Goal: Task Accomplishment & Management: Complete application form

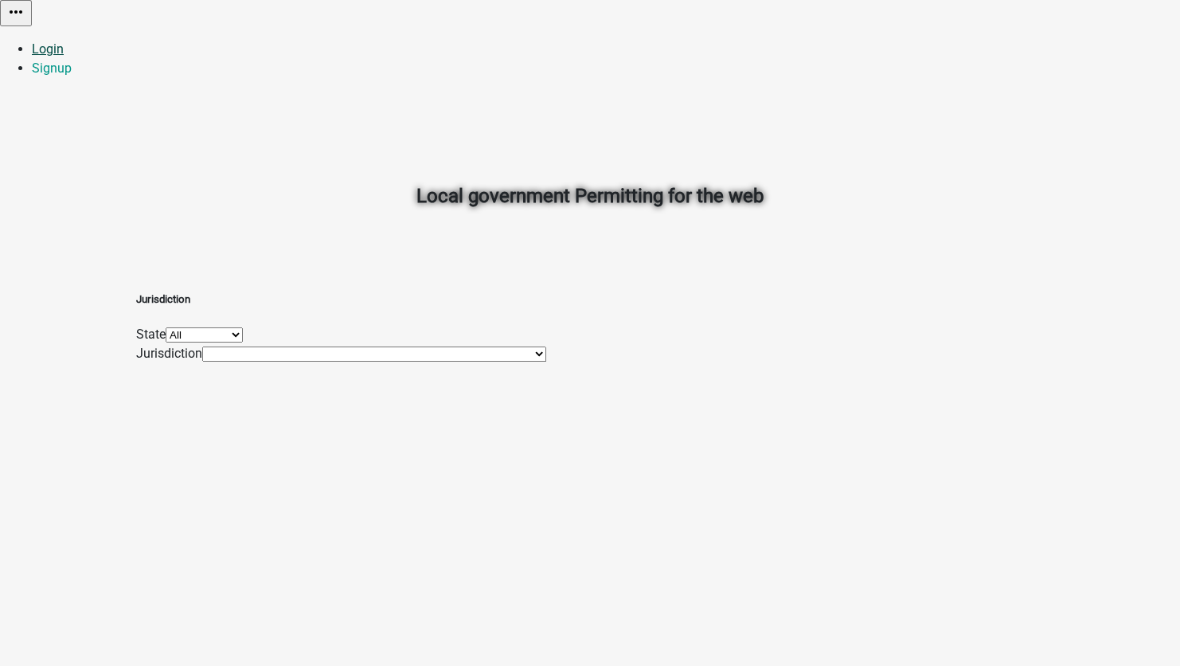
click at [64, 41] on link "Login" at bounding box center [48, 48] width 32 height 15
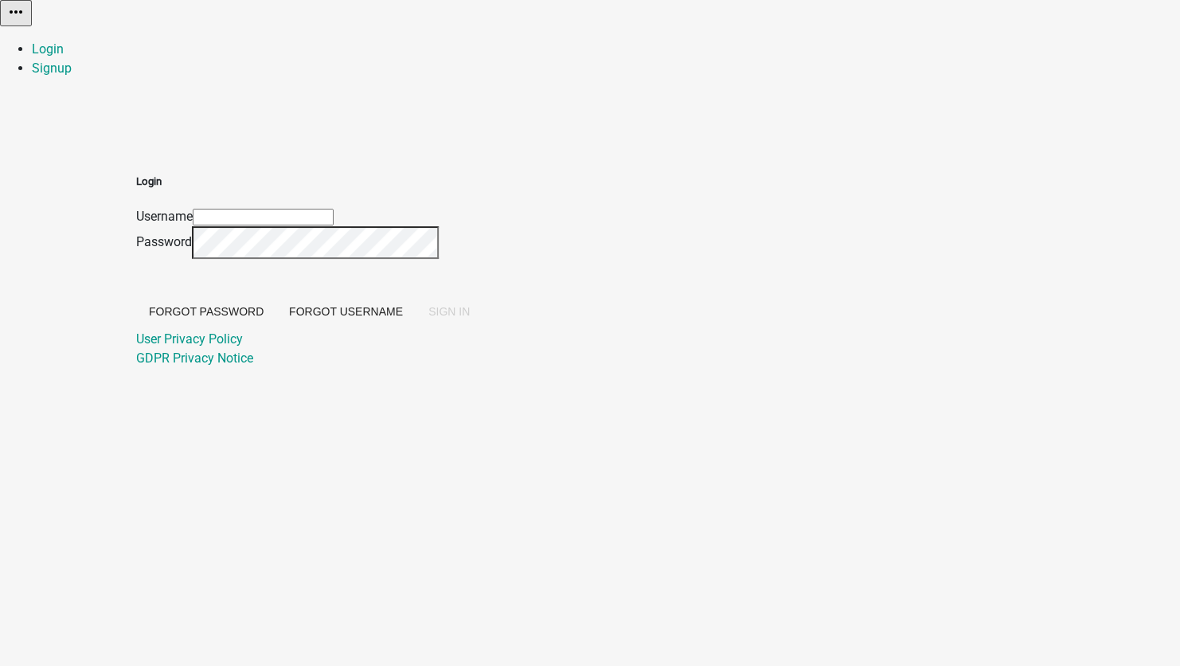
click at [334, 209] on input "Username" at bounding box center [263, 217] width 141 height 17
type input "[EMAIL_ADDRESS][DOMAIN_NAME]"
click at [482, 326] on button "SIGN IN" at bounding box center [449, 311] width 67 height 29
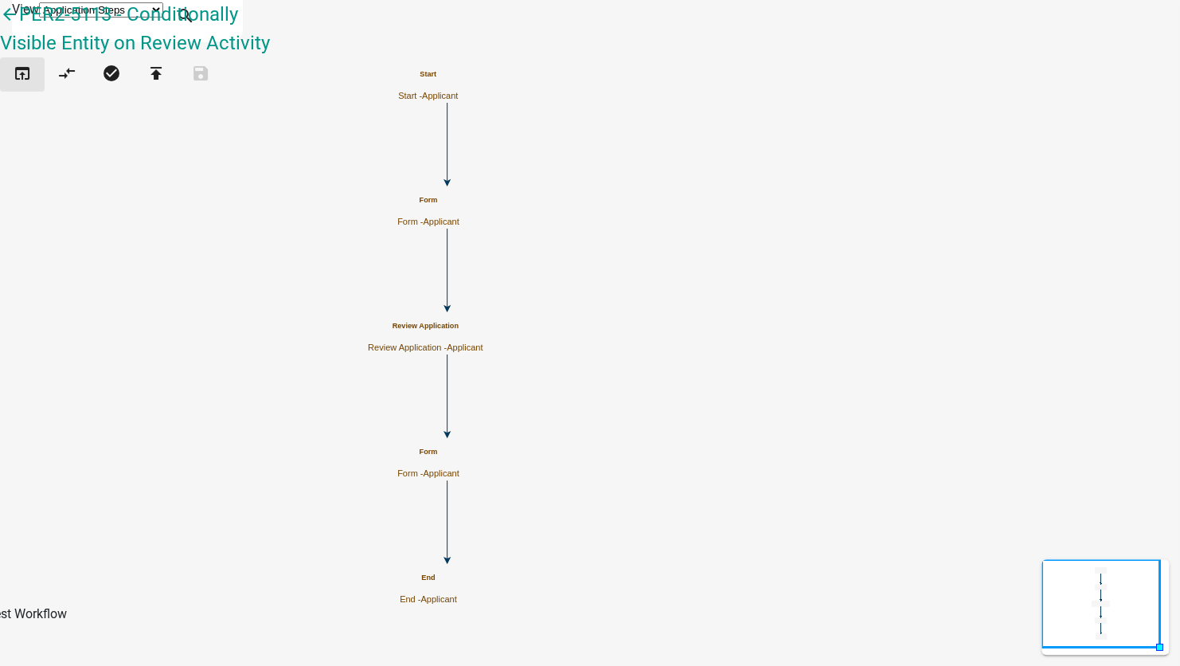
click at [32, 83] on icon "open_in_browser" at bounding box center [22, 75] width 19 height 22
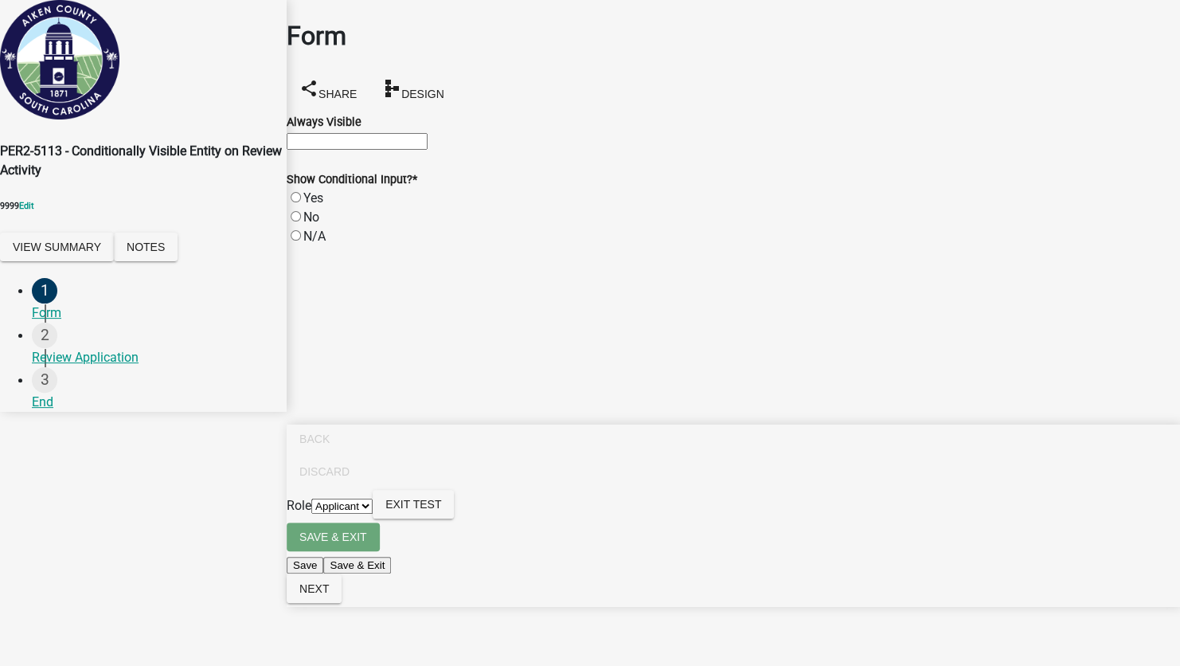
click at [370, 144] on input "Always Visible" at bounding box center [357, 141] width 141 height 17
type input "warthjk"
click at [306, 205] on label "Yes" at bounding box center [313, 197] width 20 height 15
click at [301, 202] on input "Yes" at bounding box center [296, 197] width 10 height 10
radio input "true"
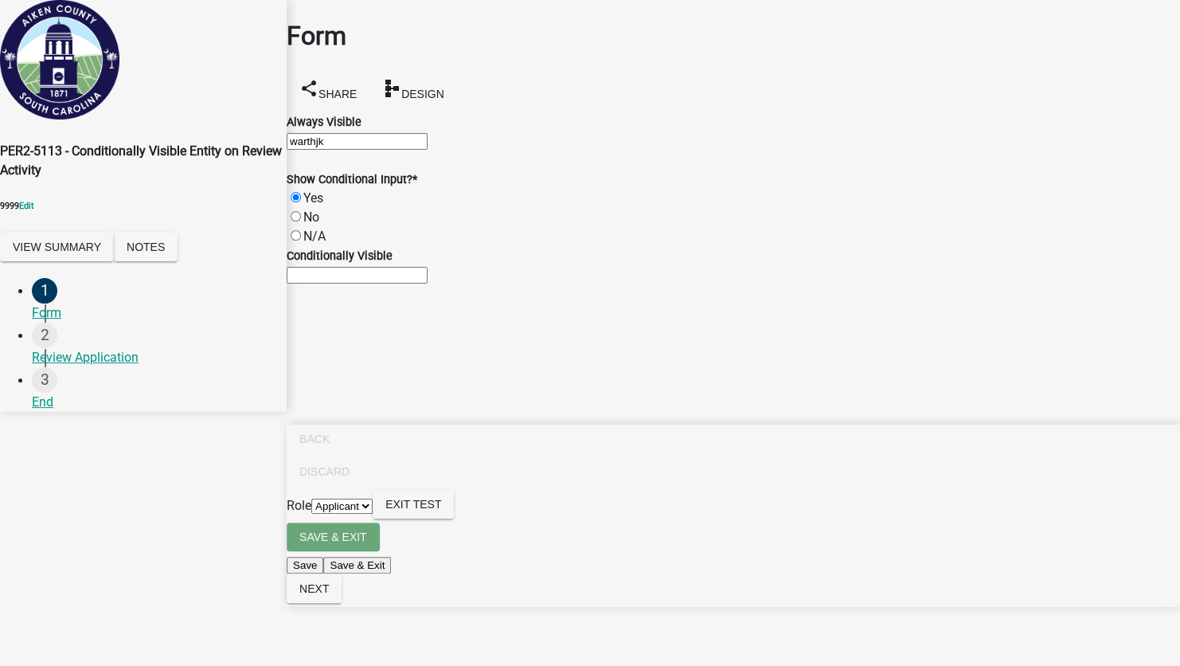
click at [312, 224] on label "No" at bounding box center [311, 216] width 16 height 15
click at [301, 221] on input "No" at bounding box center [296, 216] width 10 height 10
radio input "true"
click at [313, 205] on label "Yes" at bounding box center [313, 197] width 20 height 15
click at [301, 202] on input "Yes" at bounding box center [296, 197] width 10 height 10
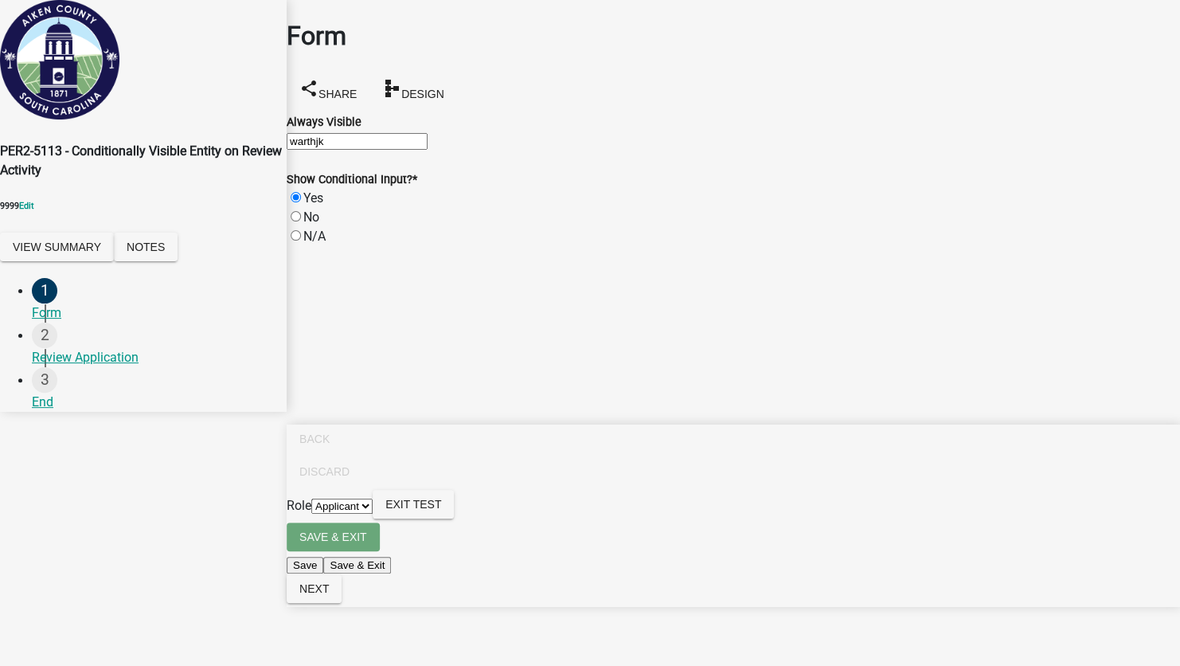
radio input "true"
click at [326, 283] on input "Conditionally Visible" at bounding box center [357, 275] width 141 height 17
type input "wertyuipl"
click at [316, 224] on label "No" at bounding box center [311, 216] width 16 height 15
click at [301, 221] on input "No" at bounding box center [296, 216] width 10 height 10
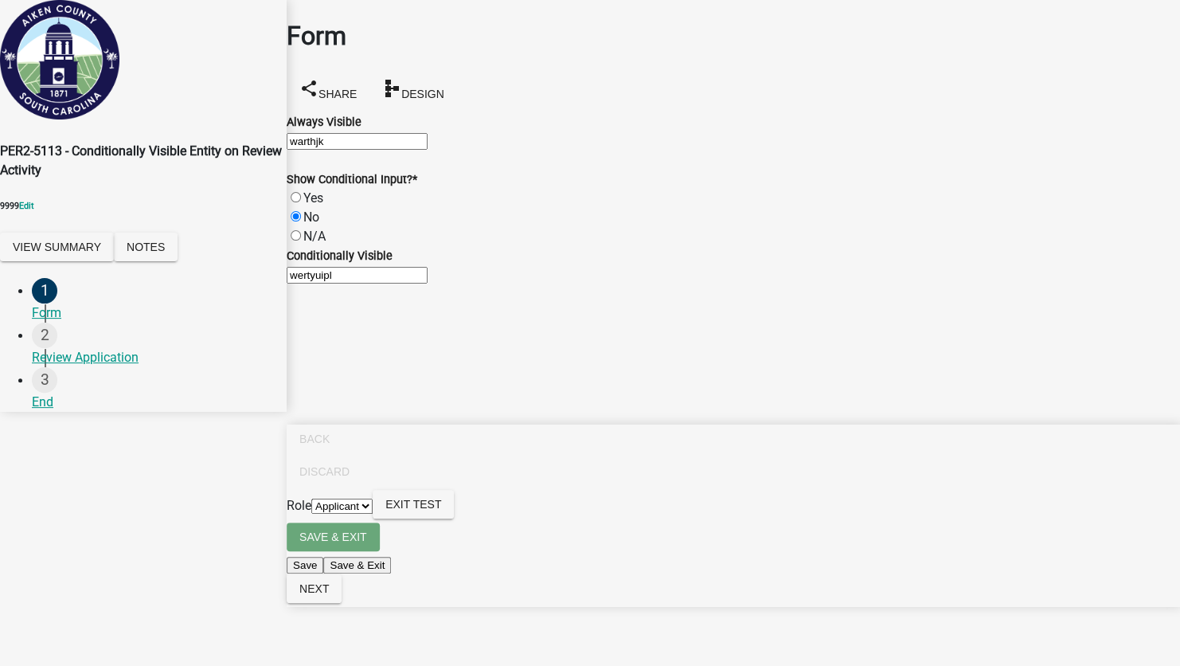
radio input "true"
click at [329, 595] on span "Next" at bounding box center [313, 588] width 29 height 13
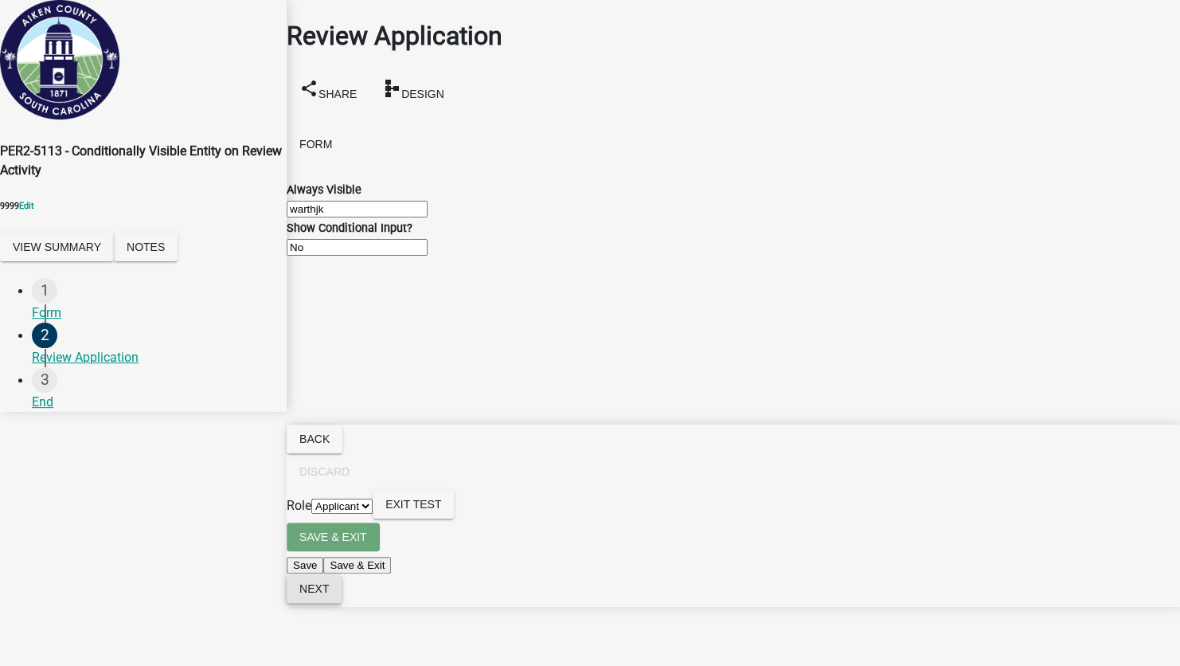
click at [329, 595] on span "Next" at bounding box center [313, 588] width 29 height 13
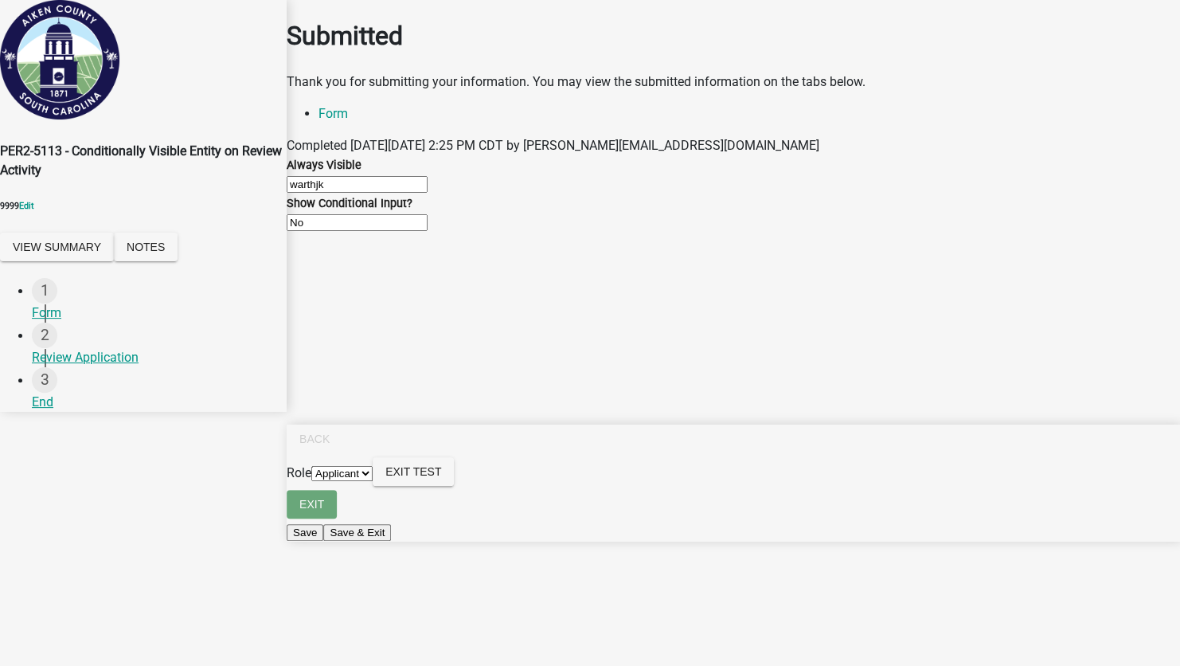
click at [373, 481] on select "Applicant Admin" at bounding box center [341, 473] width 61 height 15
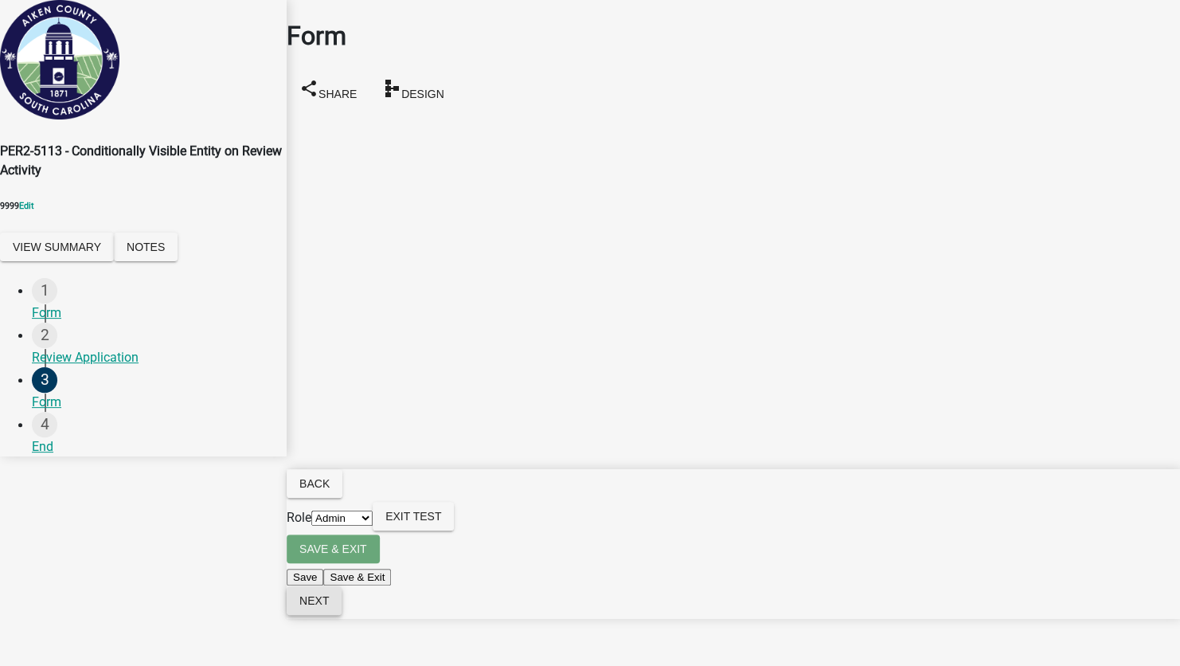
click at [342, 615] on button "Next" at bounding box center [314, 600] width 55 height 29
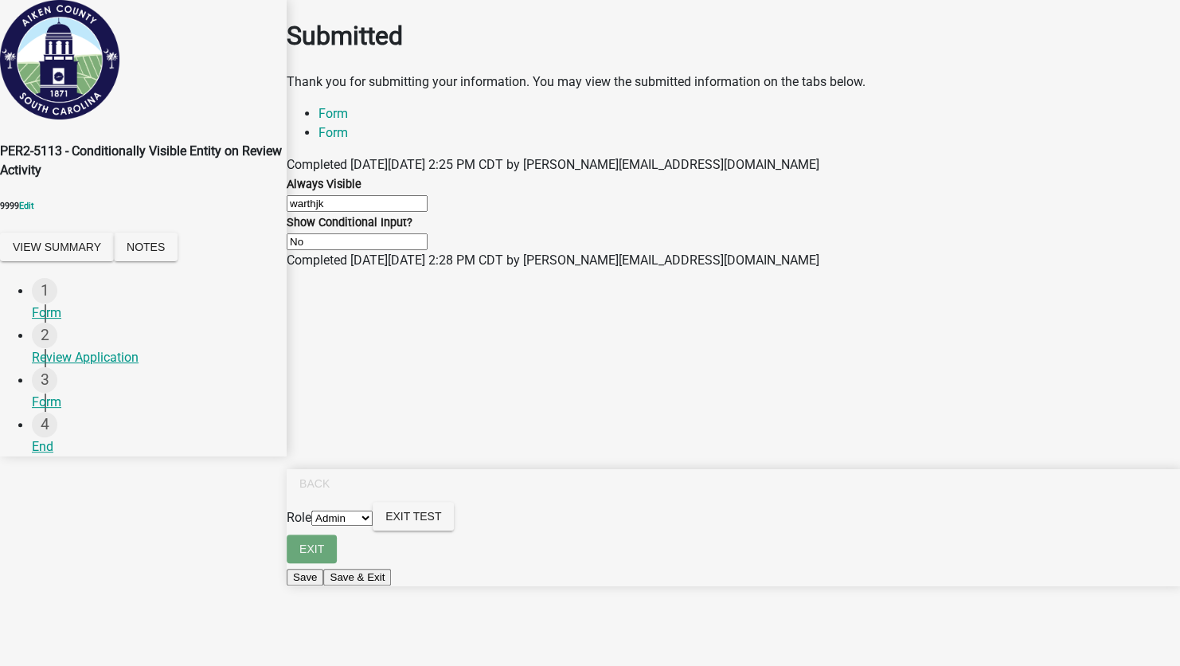
click at [19, 211] on span "9999" at bounding box center [9, 206] width 19 height 10
click at [85, 252] on button "View Summary" at bounding box center [57, 246] width 114 height 29
click at [19, 641] on button "×" at bounding box center [9, 649] width 19 height 17
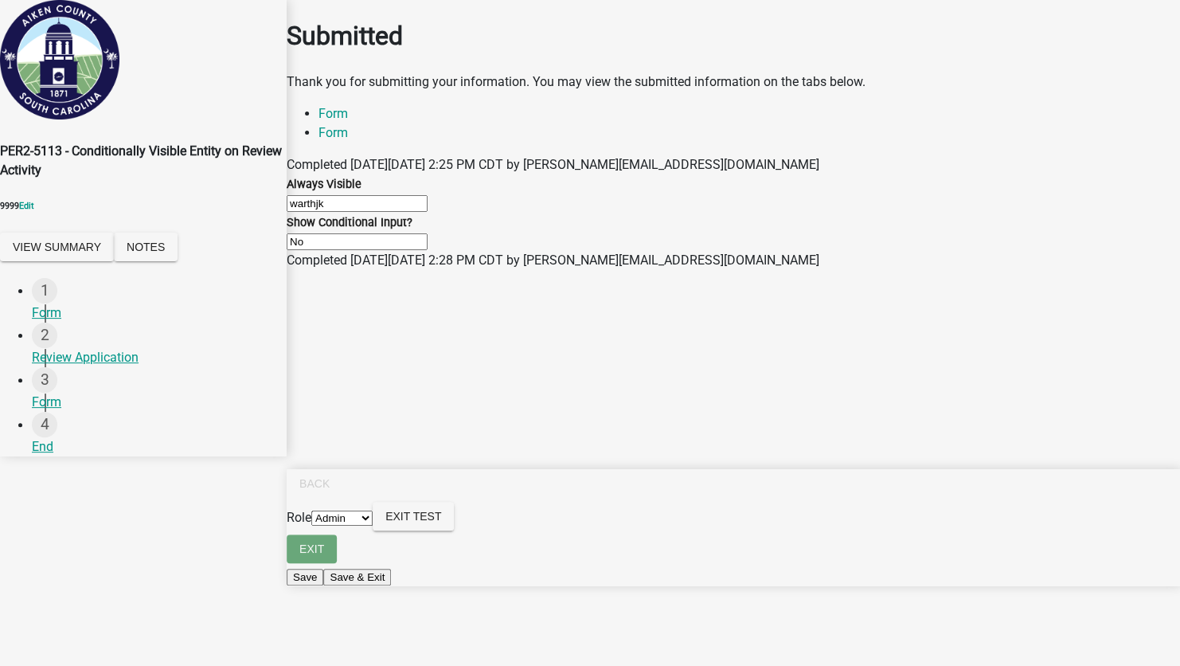
click at [373, 525] on select "Applicant Admin" at bounding box center [341, 517] width 61 height 15
select select "46f061d0-ca05-4526-87ad-bae6256f3e47"
click at [373, 525] on select "Applicant Admin" at bounding box center [341, 517] width 61 height 15
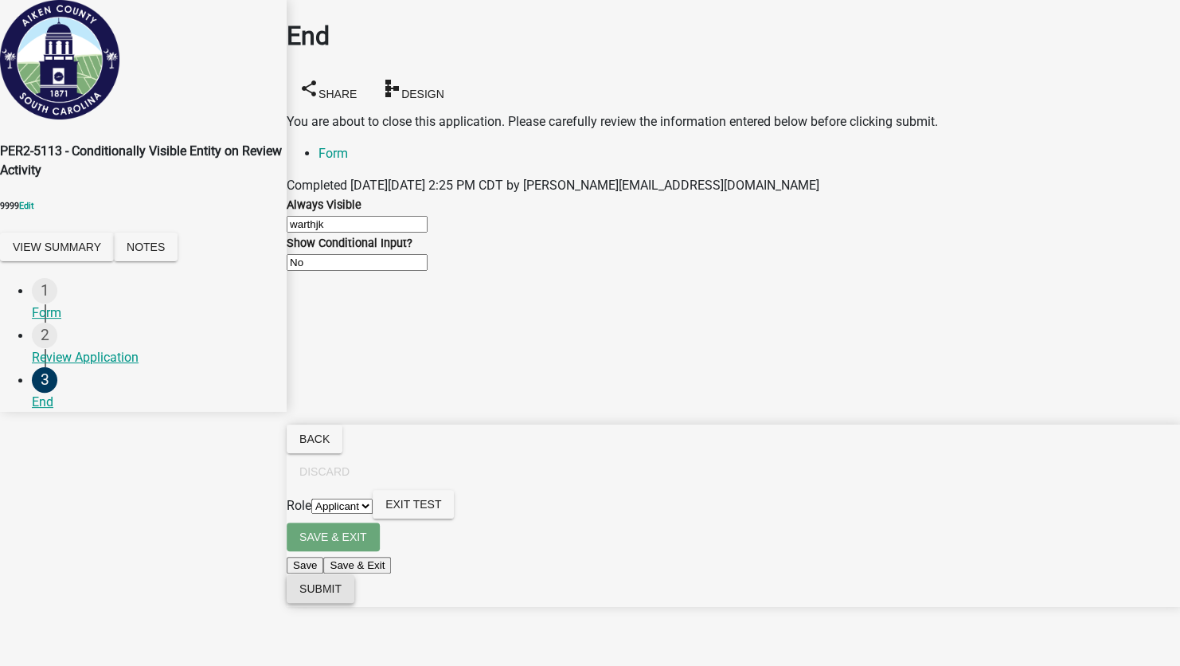
click at [342, 595] on span "Submit" at bounding box center [320, 588] width 42 height 13
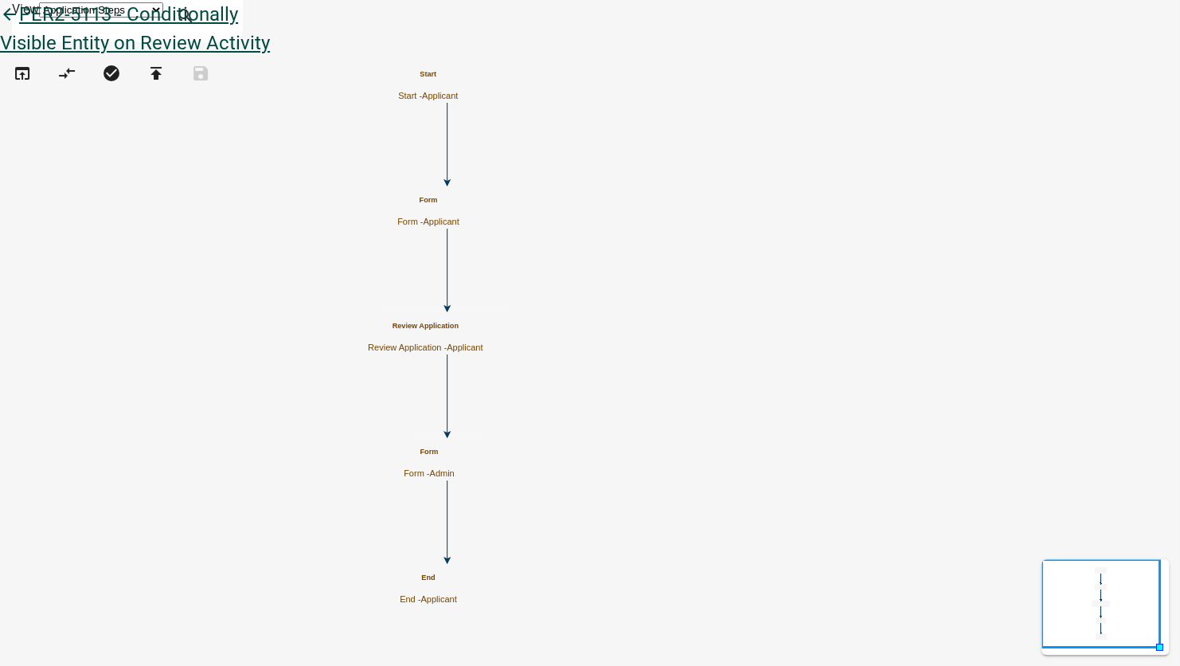
click at [19, 25] on icon "arrow_back" at bounding box center [9, 16] width 19 height 22
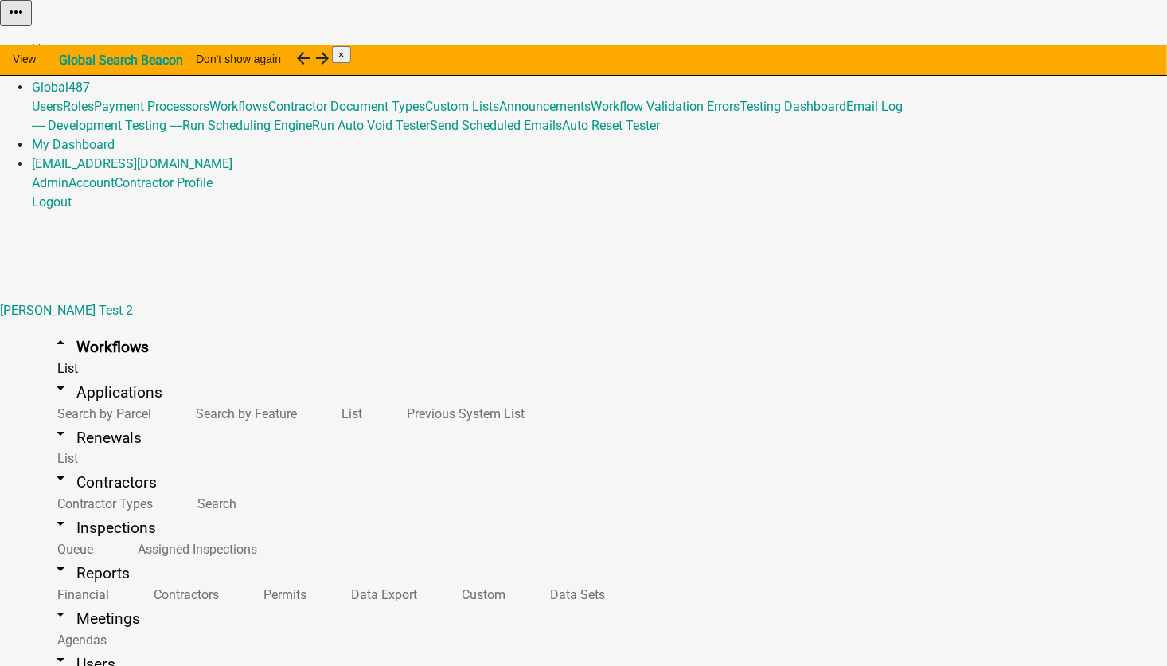
scroll to position [10341, 0]
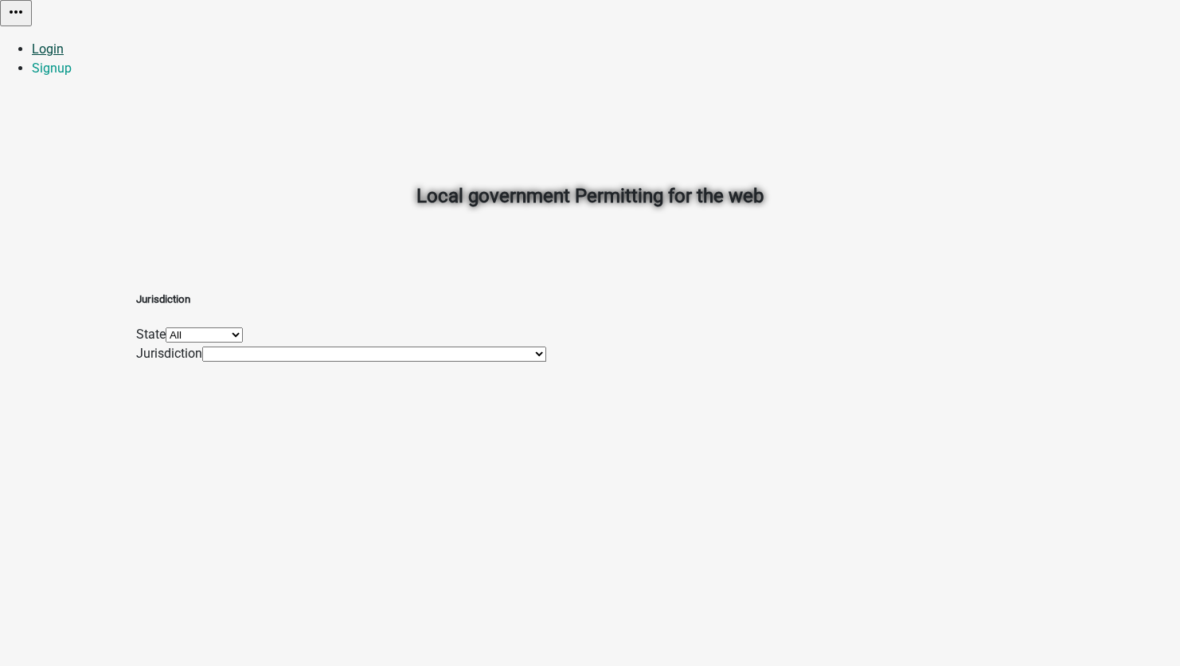
click at [64, 41] on link "Login" at bounding box center [48, 48] width 32 height 15
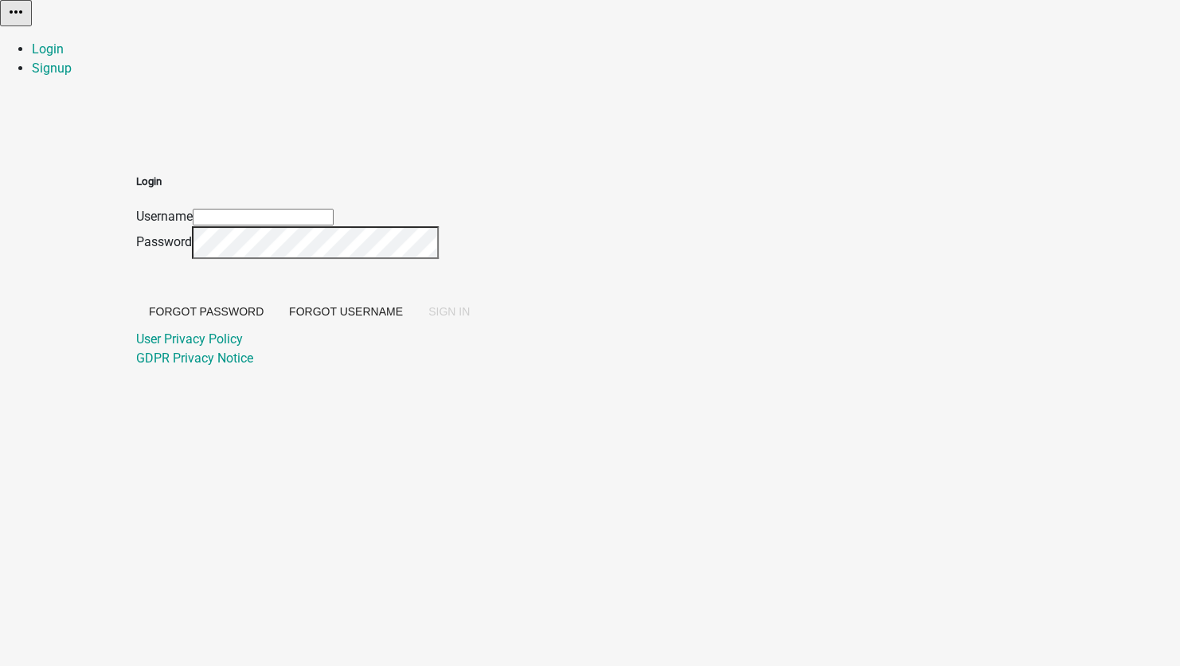
click at [334, 209] on input "Username" at bounding box center [263, 217] width 141 height 17
type input "[EMAIL_ADDRESS][DOMAIN_NAME]"
click at [470, 318] on span "SIGN IN" at bounding box center [448, 311] width 41 height 13
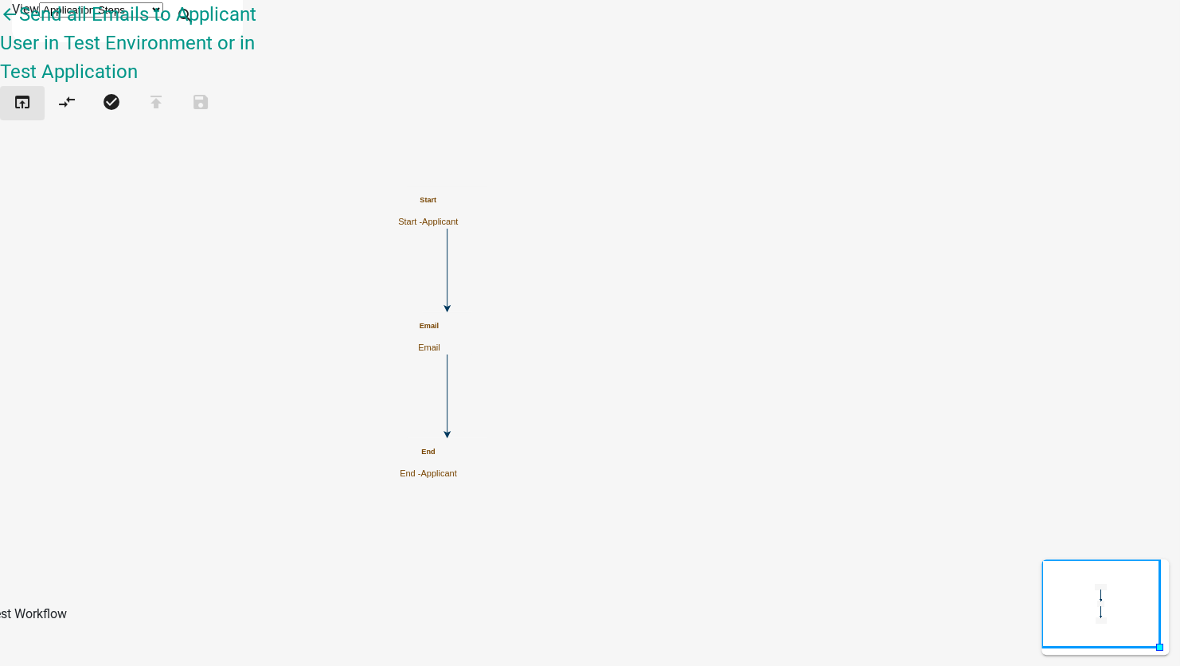
click at [21, 92] on icon "open_in_browser" at bounding box center [22, 103] width 19 height 22
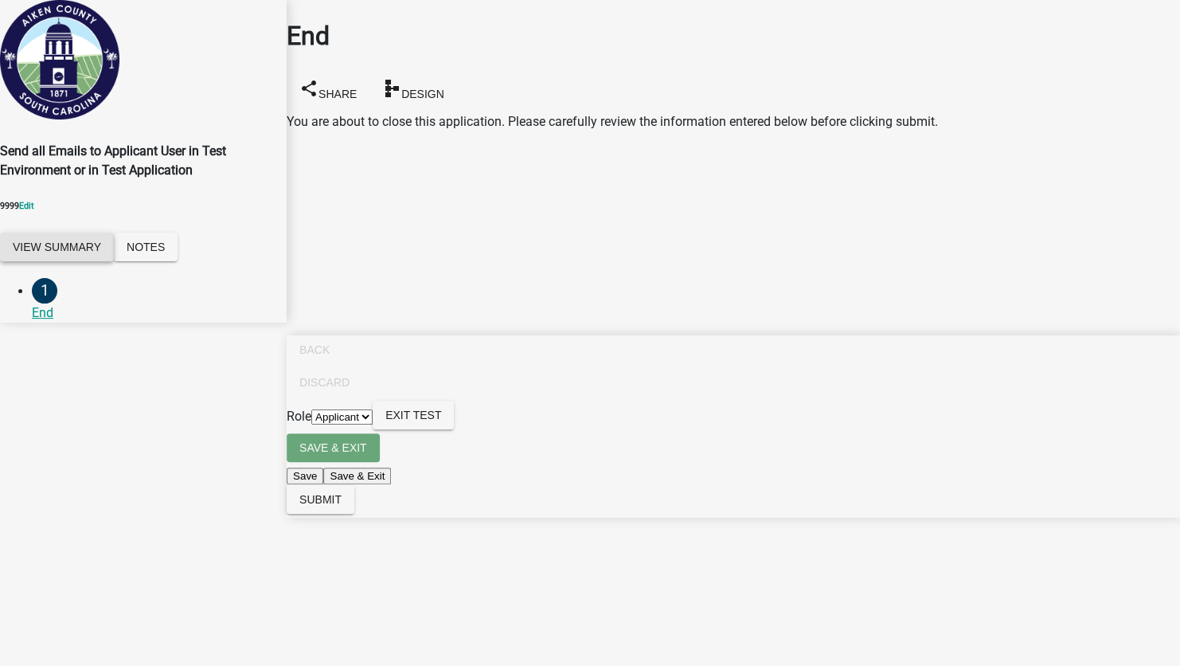
click at [94, 261] on button "View Summary" at bounding box center [57, 246] width 114 height 29
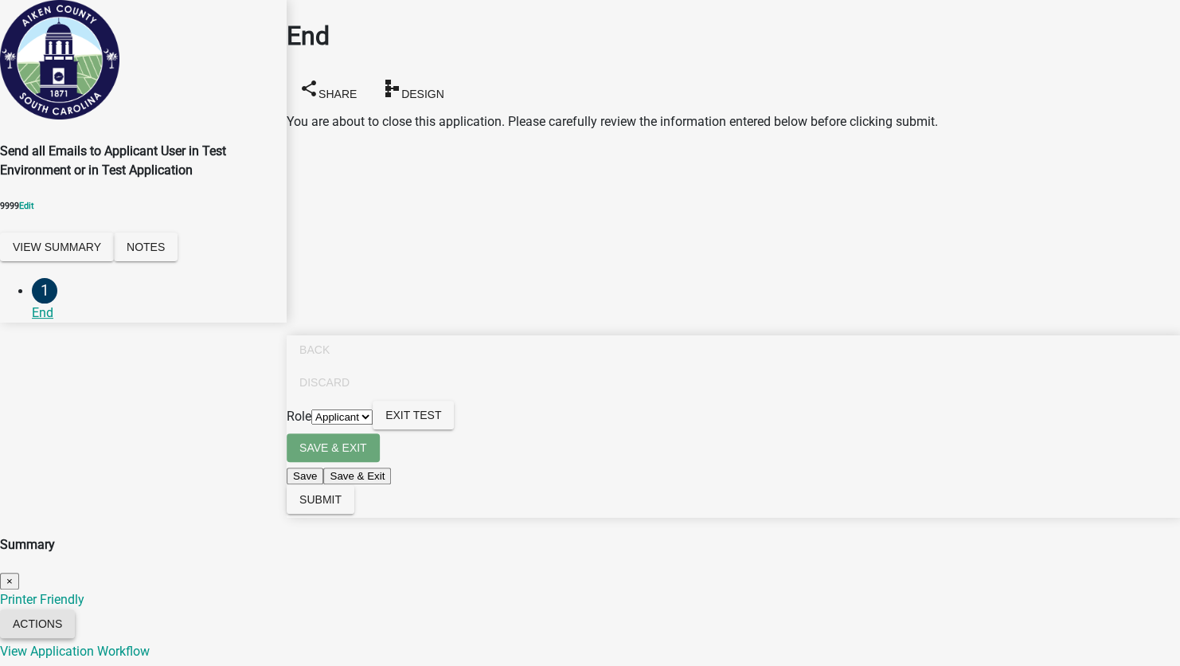
click at [75, 609] on button "Actions" at bounding box center [37, 623] width 75 height 29
click at [84, 591] on link "Printer Friendly" at bounding box center [42, 598] width 84 height 15
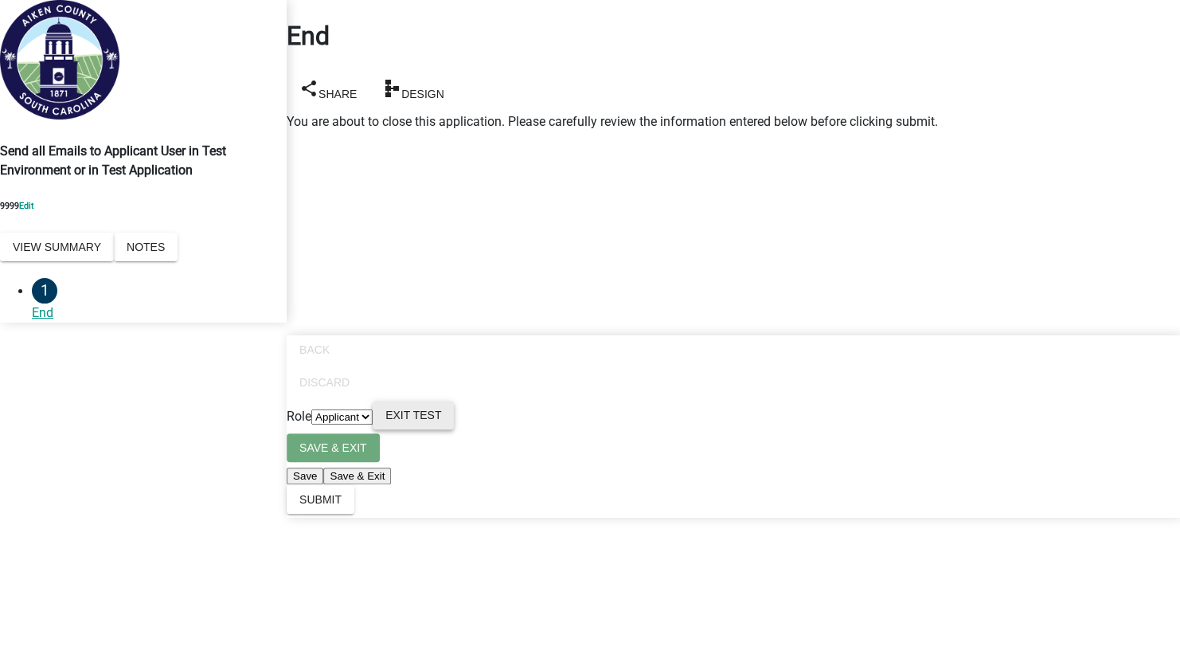
click at [454, 429] on button "Exit Test" at bounding box center [413, 414] width 81 height 29
